Goal: Navigation & Orientation: Understand site structure

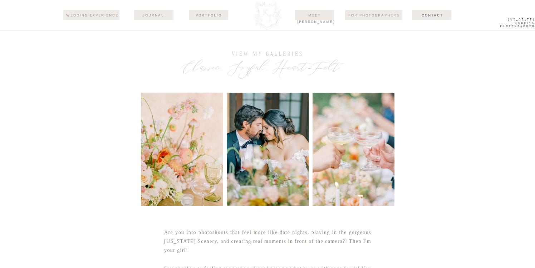
scroll to position [10121, 0]
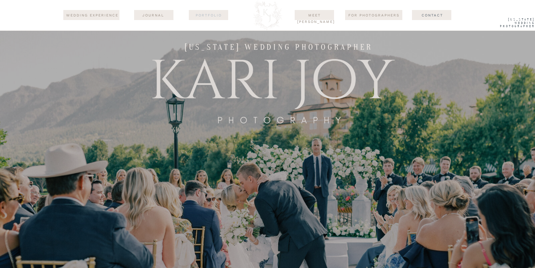
click at [207, 15] on nav "Portfolio" at bounding box center [208, 15] width 35 height 6
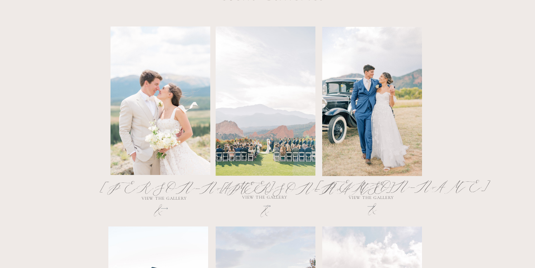
scroll to position [397, 0]
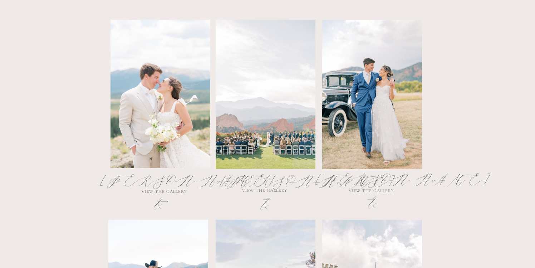
click at [281, 94] on div at bounding box center [266, 94] width 100 height 149
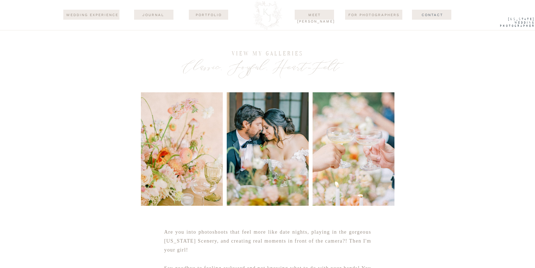
scroll to position [0, 0]
click at [261, 141] on div at bounding box center [268, 149] width 82 height 113
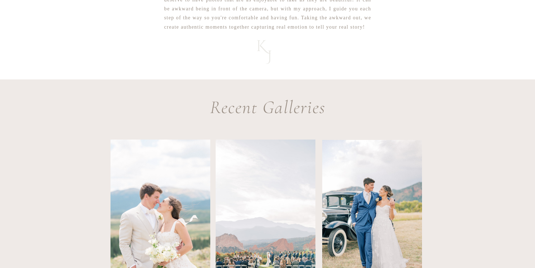
scroll to position [354, 0]
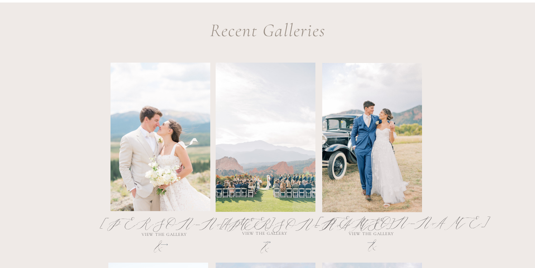
click at [267, 242] on h2 "Hannah & Adam" at bounding box center [264, 230] width 89 height 34
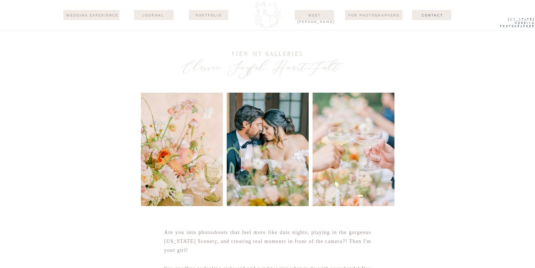
scroll to position [0, 0]
click at [94, 15] on nav "wedding experience" at bounding box center [92, 15] width 54 height 6
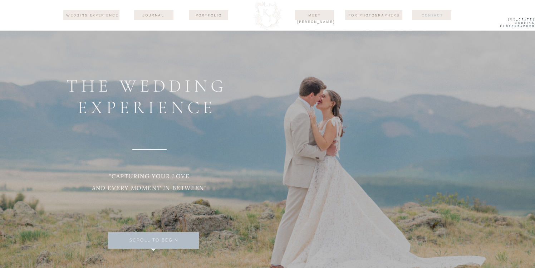
click at [439, 14] on nav "Contact" at bounding box center [432, 15] width 50 height 6
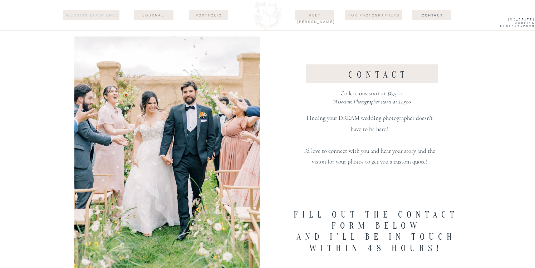
click at [92, 15] on nav "wedding experience" at bounding box center [92, 15] width 54 height 6
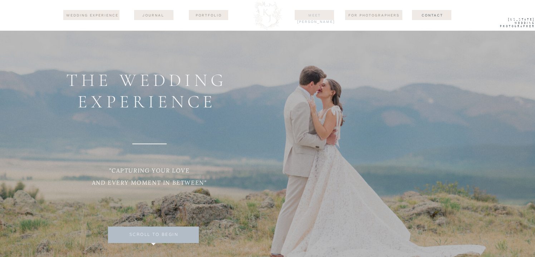
click at [316, 15] on nav "Meet [PERSON_NAME]" at bounding box center [314, 15] width 35 height 6
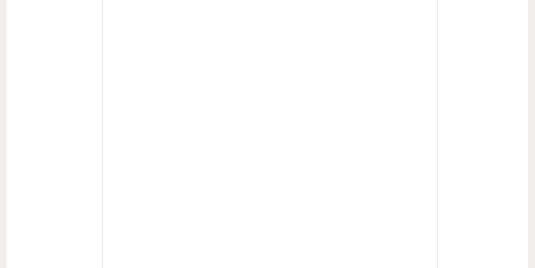
scroll to position [2065, 0]
